Goal: Information Seeking & Learning: Learn about a topic

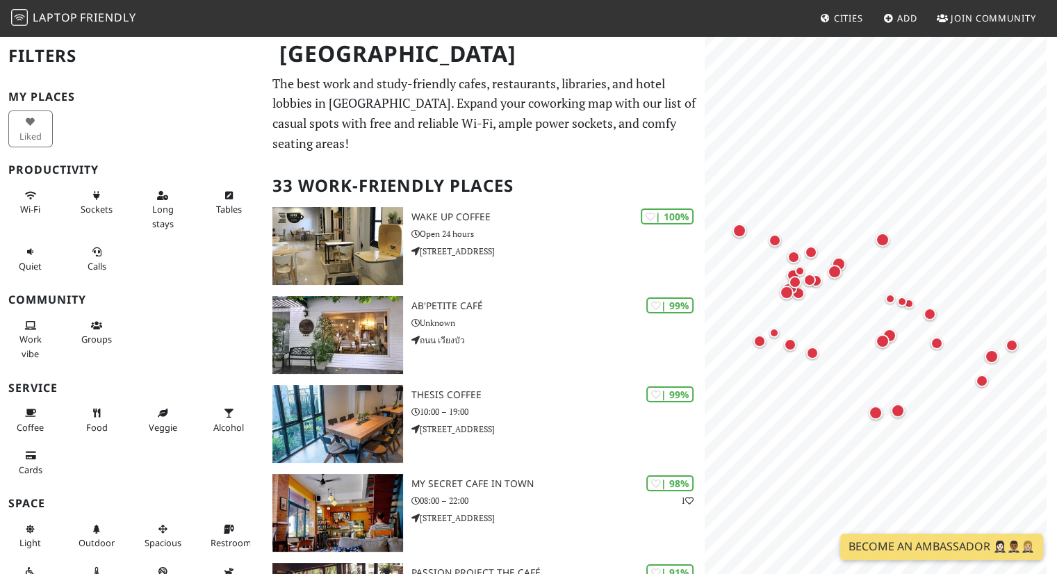
click at [72, 6] on link "Laptop Friendly" at bounding box center [73, 18] width 125 height 24
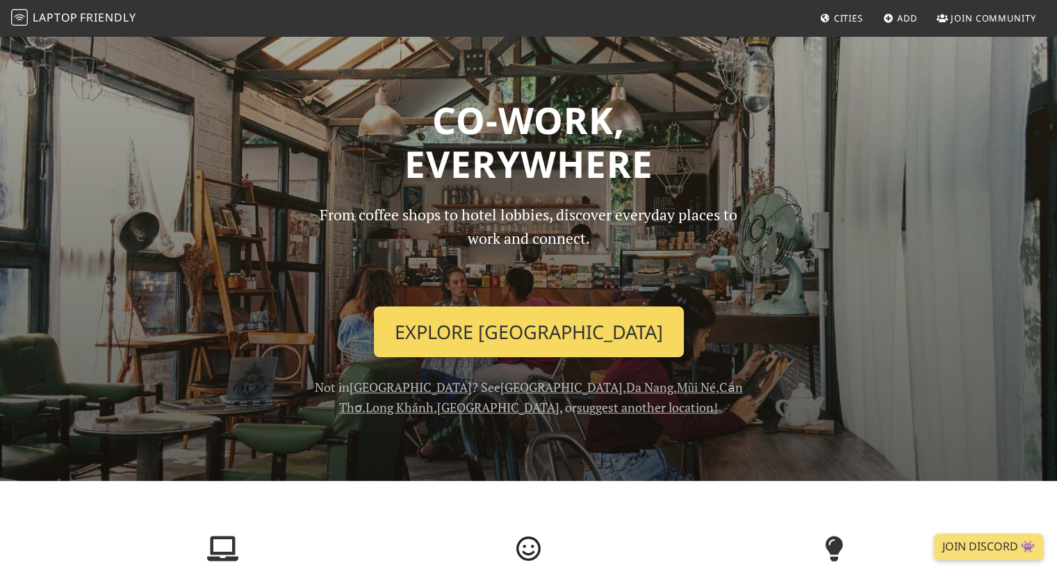
click at [501, 336] on link "Explore Ho Chi Minh City" at bounding box center [529, 331] width 310 height 51
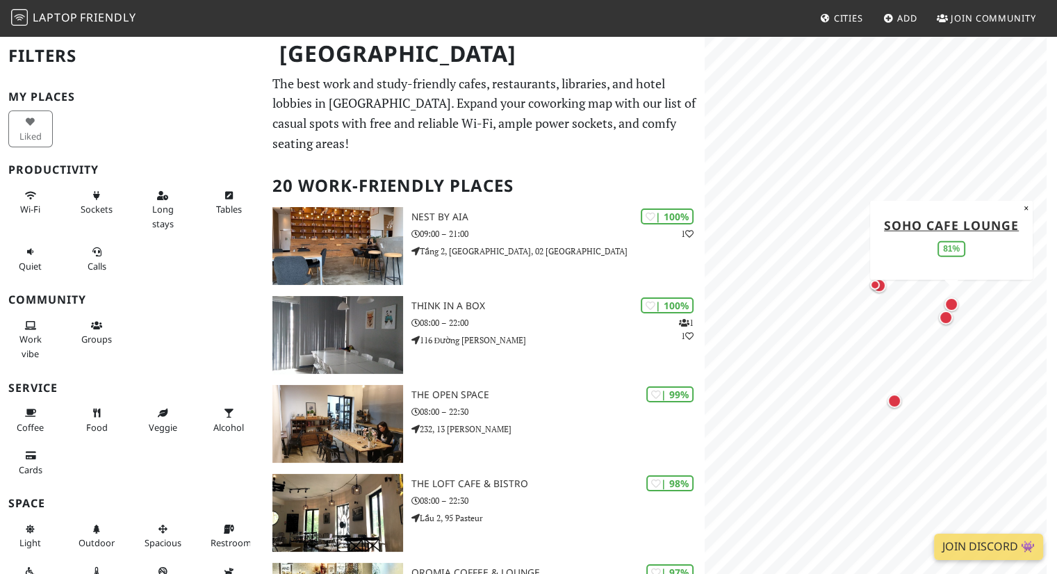
click at [953, 301] on div "Map marker" at bounding box center [951, 304] width 14 height 14
click at [895, 402] on div "Map marker" at bounding box center [893, 402] width 14 height 14
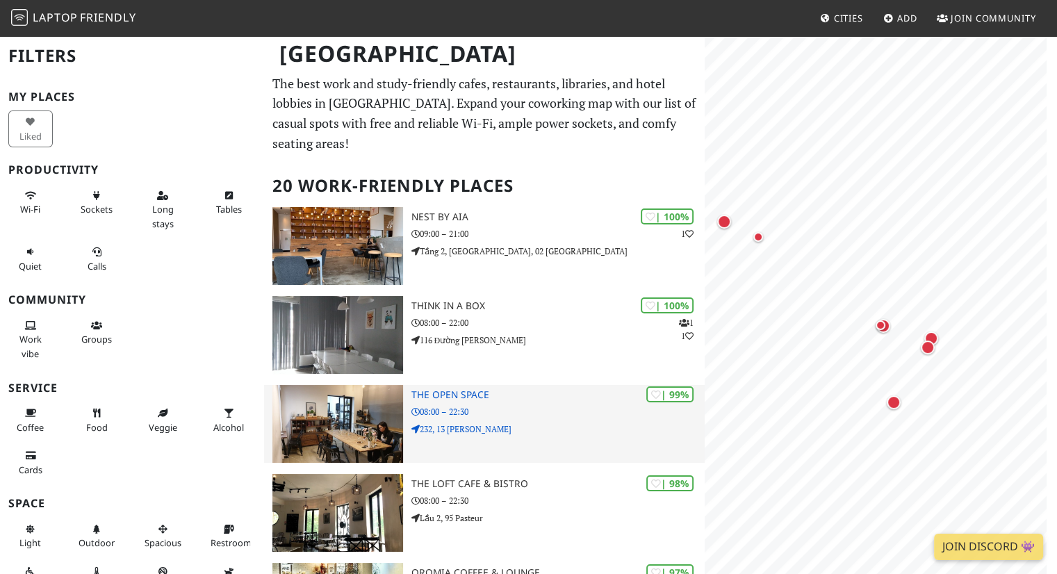
click at [545, 448] on div "| 99% The Open Space 08:00 – 22:30 232, 13 Võ Thị Sáu" at bounding box center [558, 424] width 294 height 78
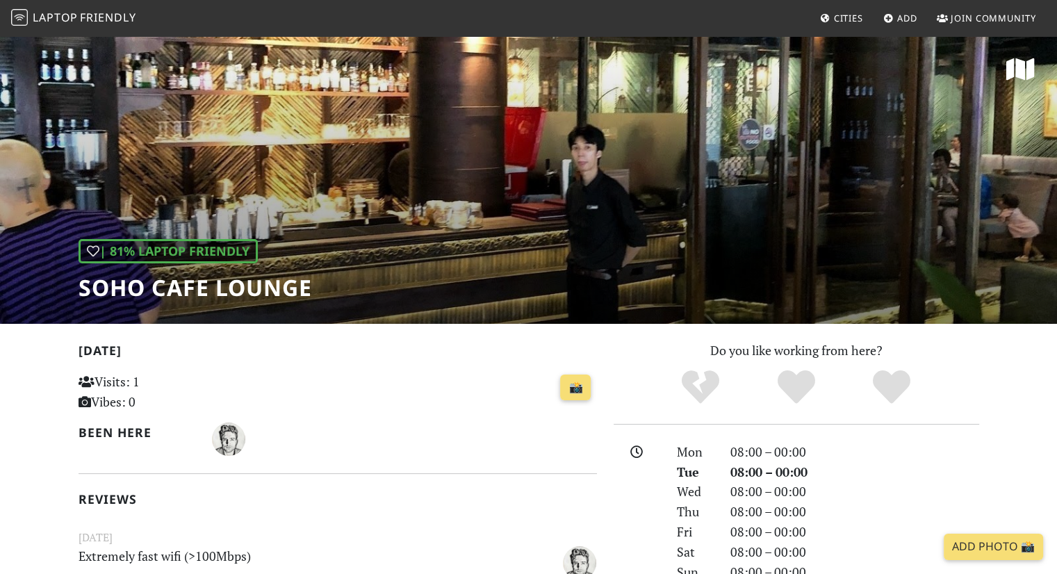
click at [451, 195] on div "| 81% Laptop Friendly Soho Cafe Lounge" at bounding box center [528, 179] width 1057 height 289
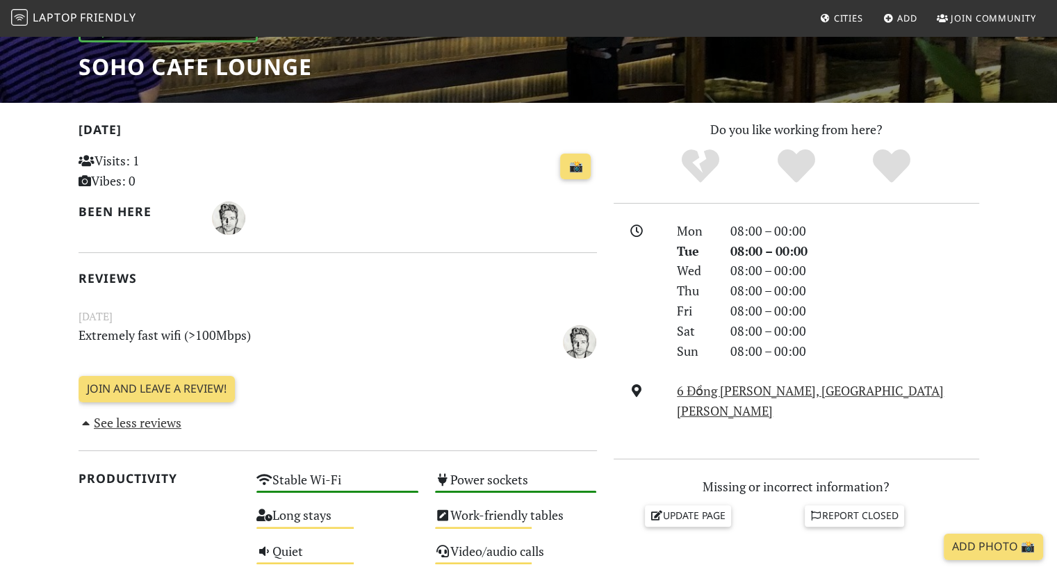
scroll to position [764, 0]
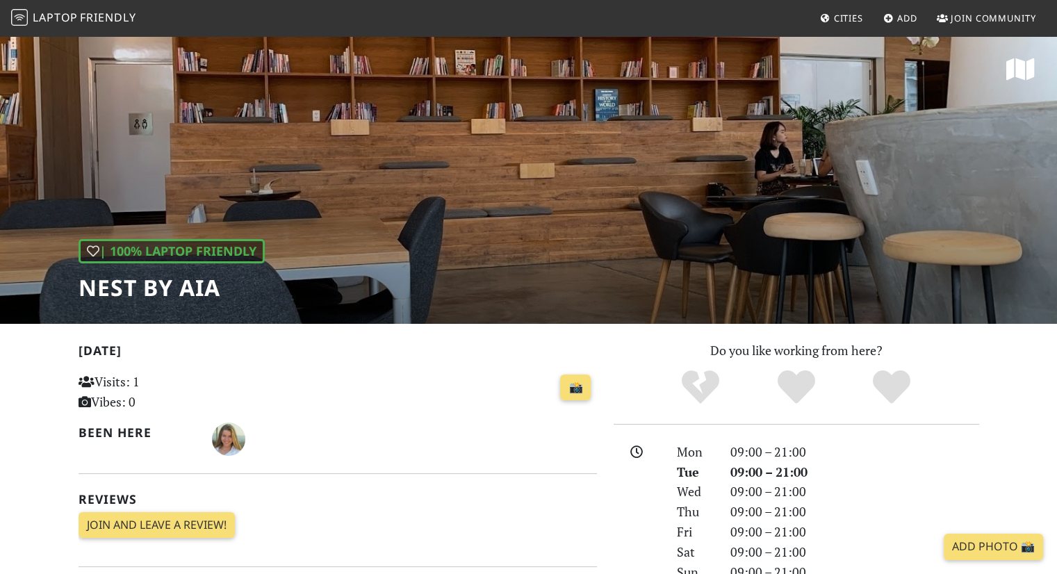
click at [156, 288] on h1 "Nest by AIA" at bounding box center [172, 287] width 186 height 26
copy div "Nest by AIA"
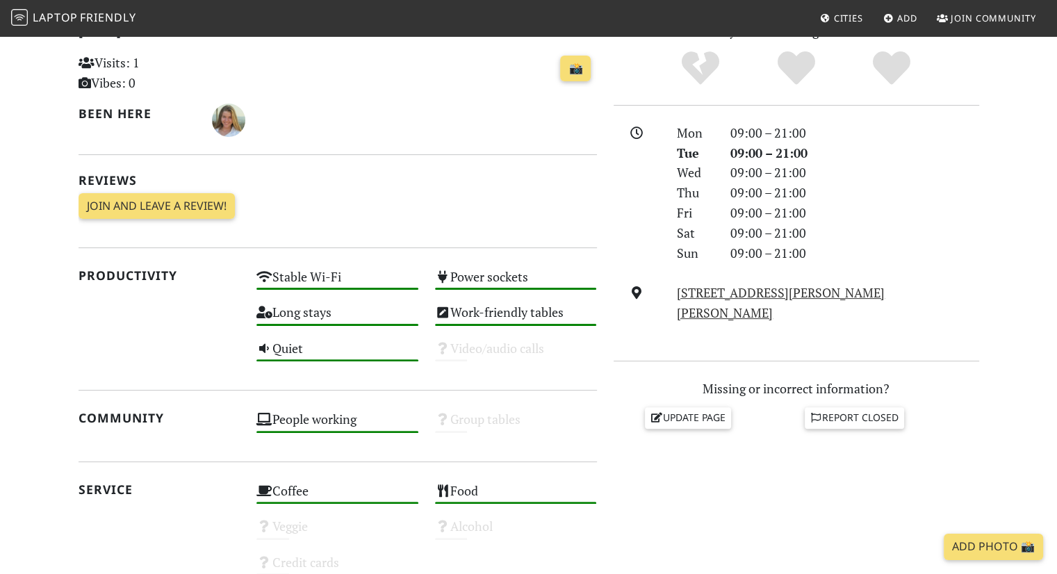
scroll to position [347, 0]
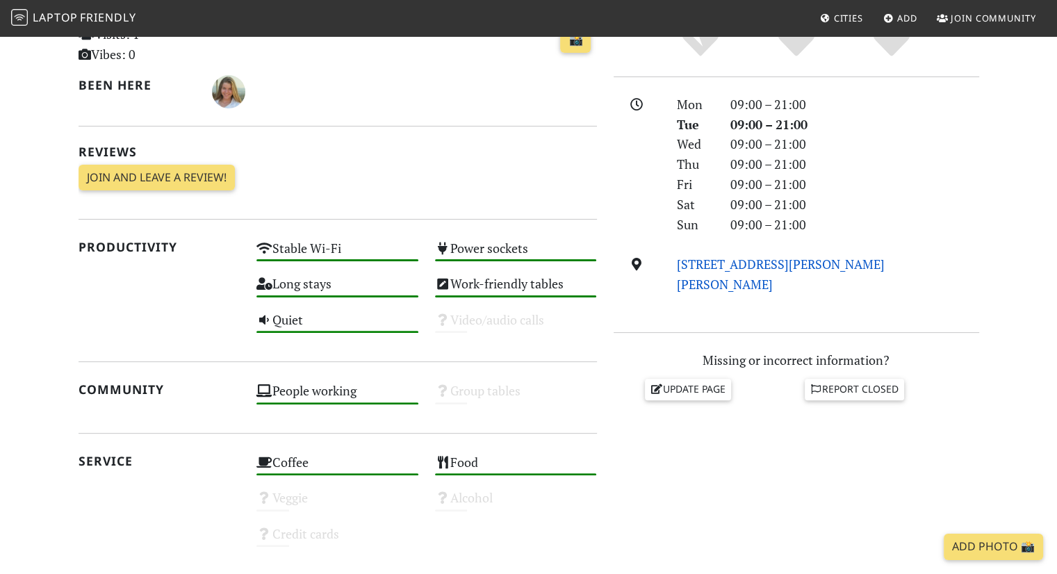
click at [743, 262] on link "Tầng 2, Bitexco Financial Tower, 02 Hải Triều, Ho Chi Minh City" at bounding box center [781, 274] width 208 height 37
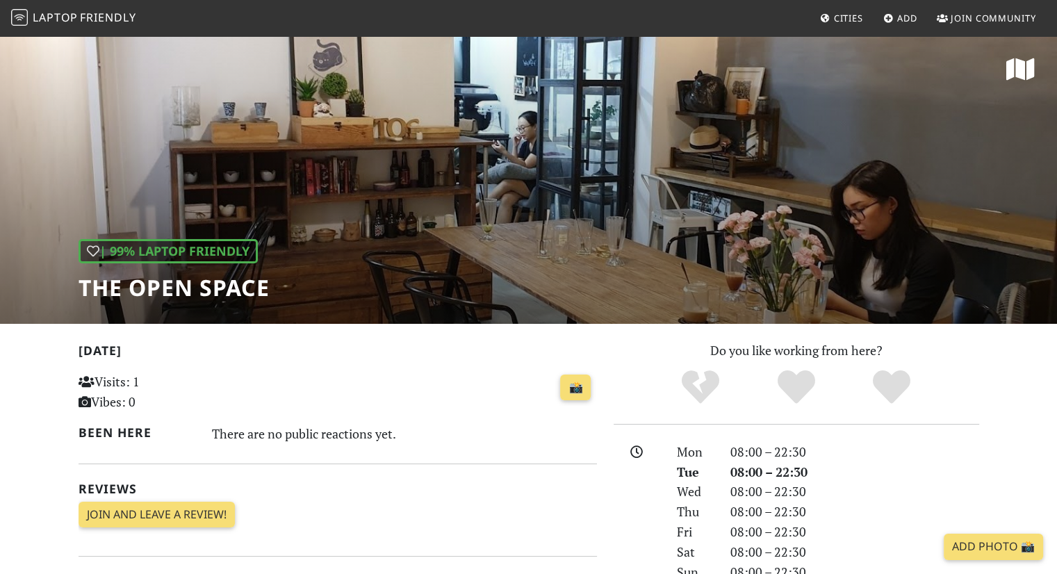
click at [425, 267] on div "| 99% Laptop Friendly The Open Space" at bounding box center [528, 179] width 1057 height 289
